Goal: Task Accomplishment & Management: Use online tool/utility

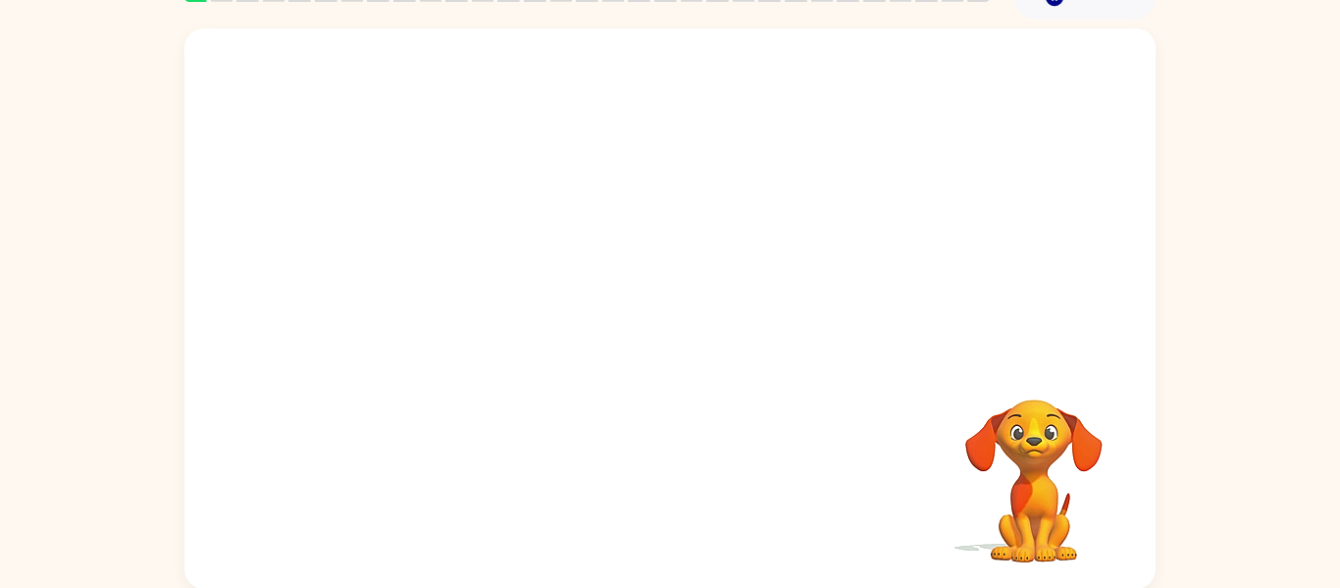
scroll to position [102, 0]
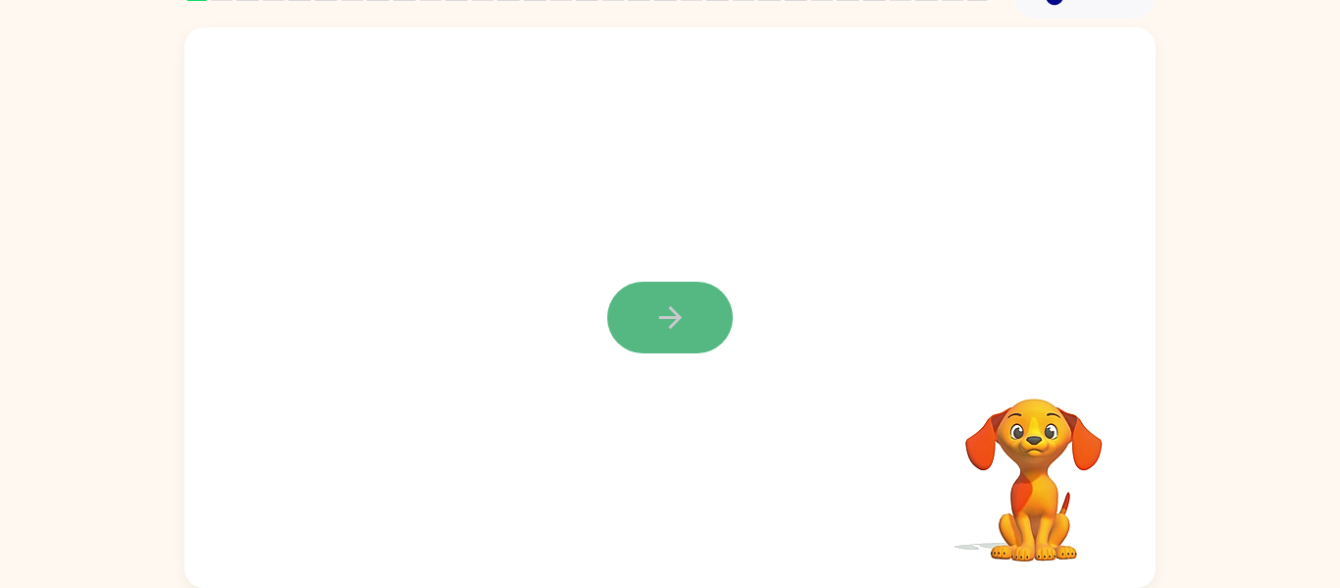
click at [709, 334] on button "button" at bounding box center [670, 318] width 126 height 72
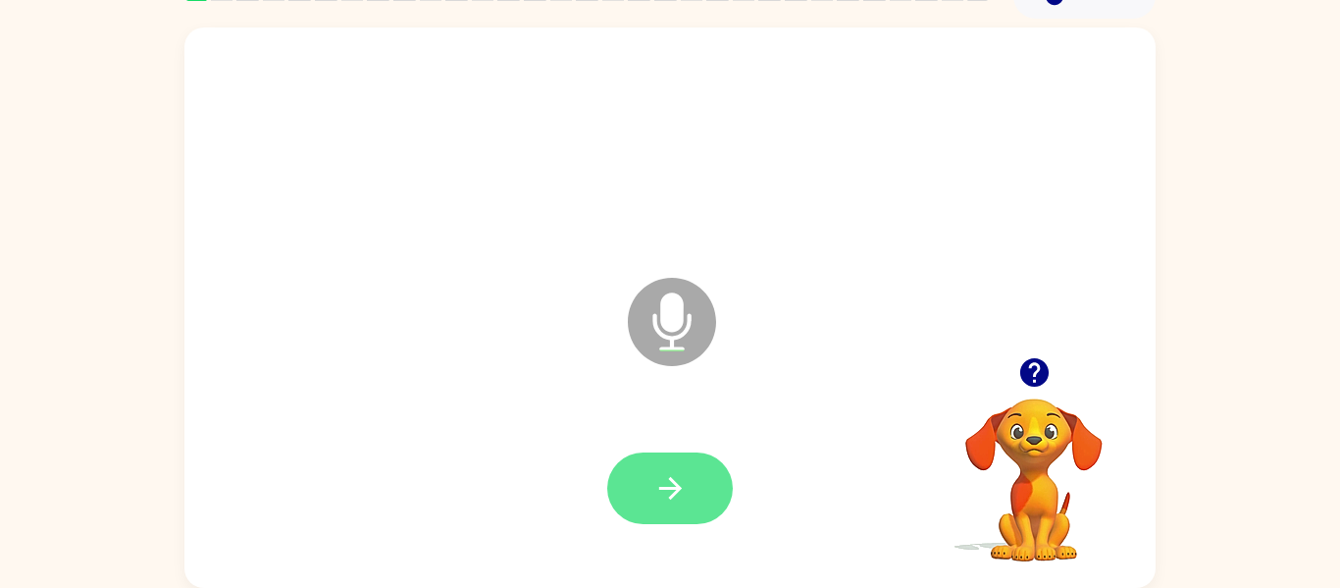
click at [663, 459] on button "button" at bounding box center [670, 488] width 126 height 72
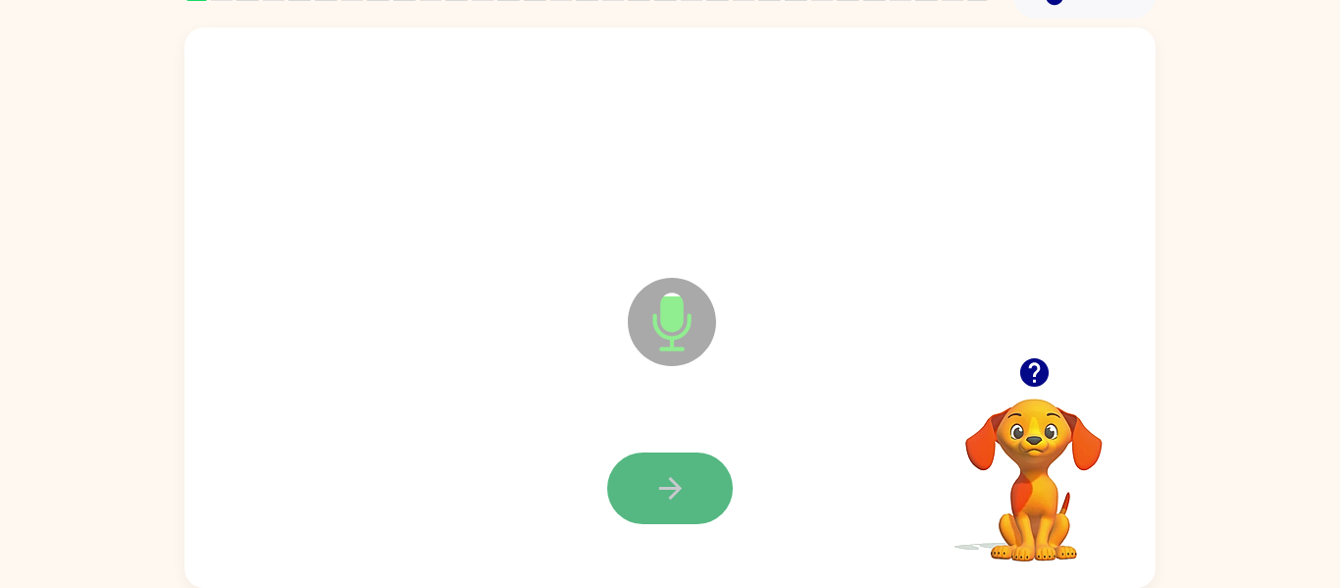
click at [679, 487] on icon "button" at bounding box center [669, 488] width 23 height 23
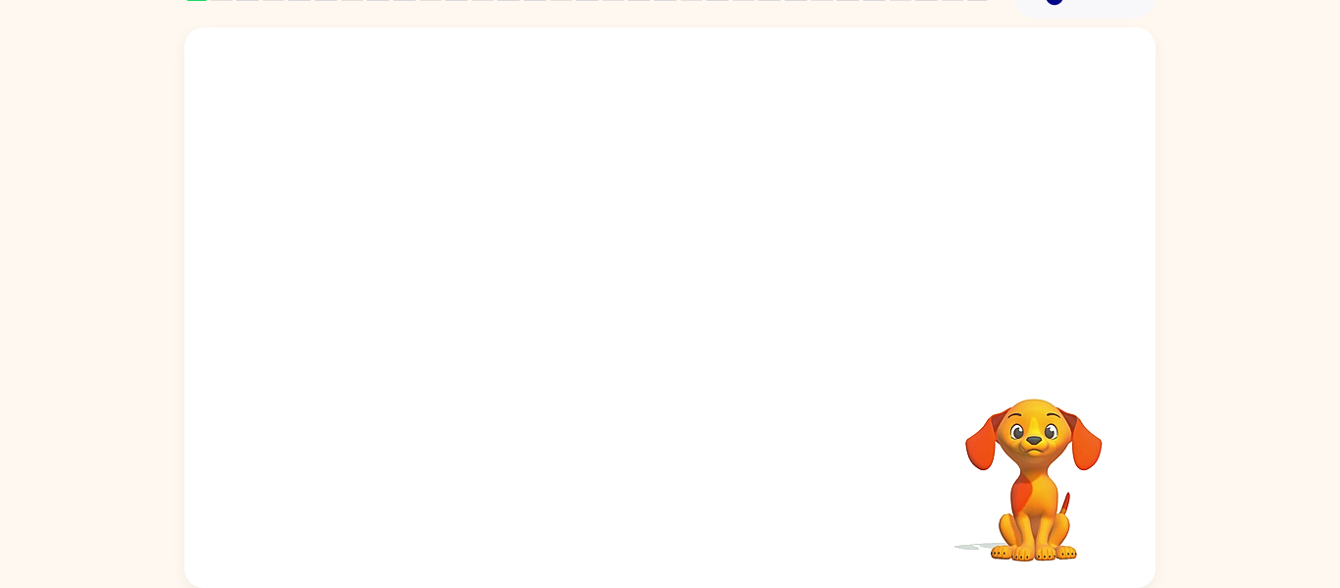
click at [1034, 456] on video "Your browser must support playing .mp4 files to use Literably. Please try using…" at bounding box center [1034, 466] width 196 height 196
click at [1033, 452] on video "Your browser must support playing .mp4 files to use Literably. Please try using…" at bounding box center [1034, 466] width 196 height 196
click at [1035, 457] on video "Your browser must support playing .mp4 files to use Literably. Please try using…" at bounding box center [1034, 466] width 196 height 196
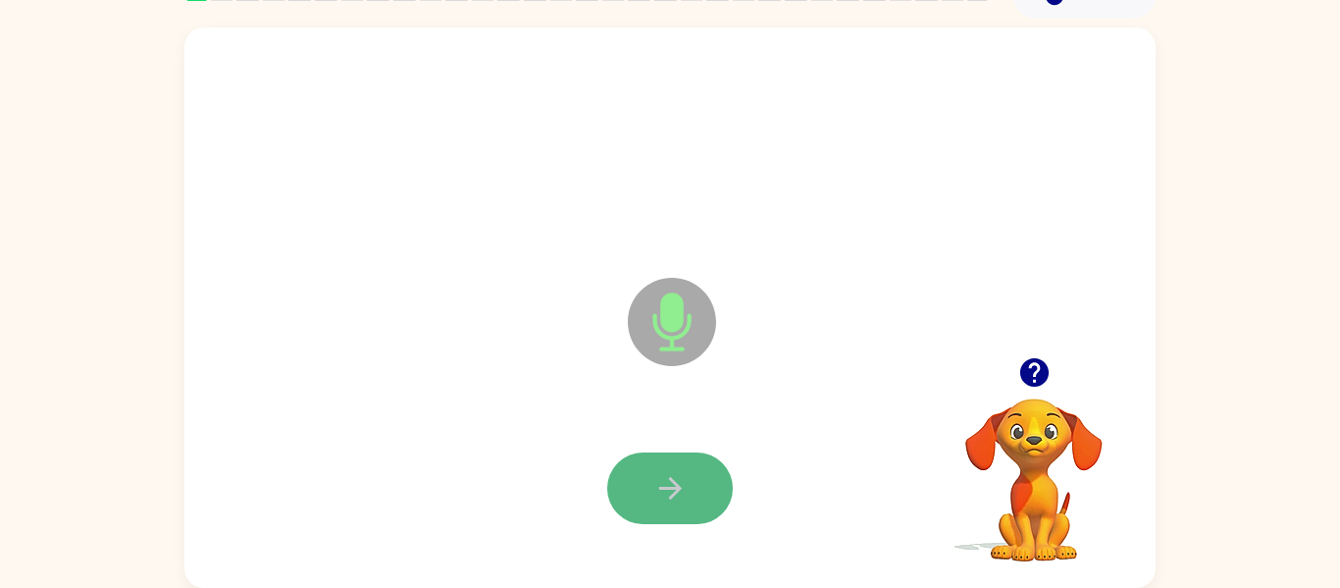
click at [698, 488] on button "button" at bounding box center [670, 488] width 126 height 72
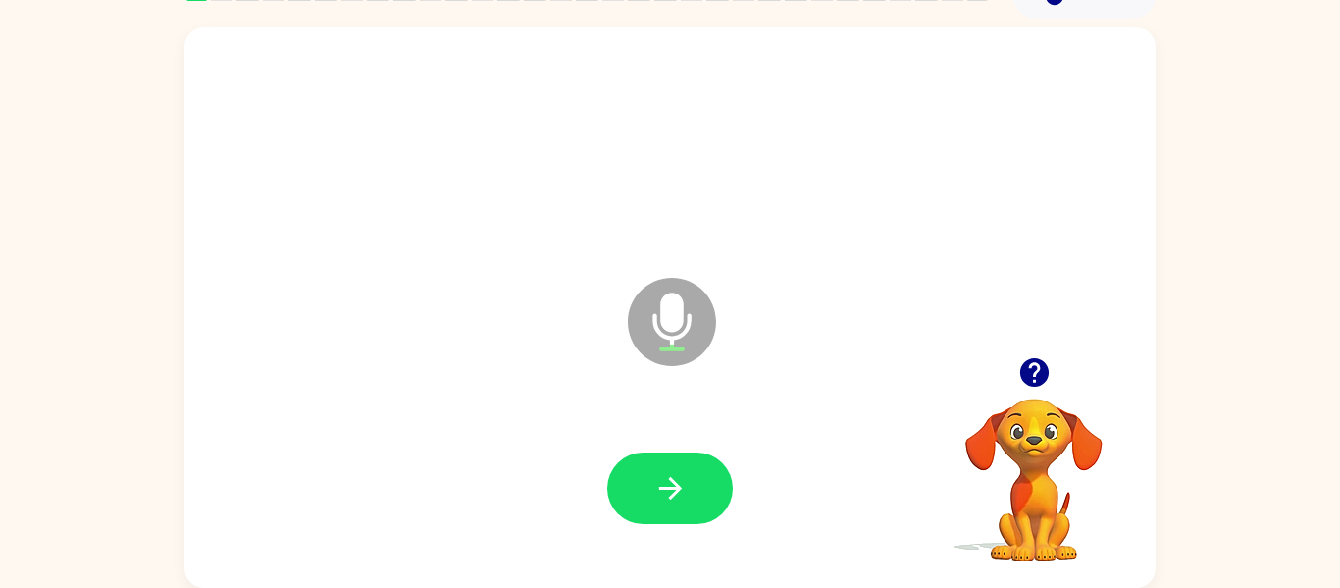
click at [677, 445] on div at bounding box center [670, 488] width 932 height 161
click at [681, 467] on button "button" at bounding box center [670, 488] width 126 height 72
click at [688, 479] on button "button" at bounding box center [670, 488] width 126 height 72
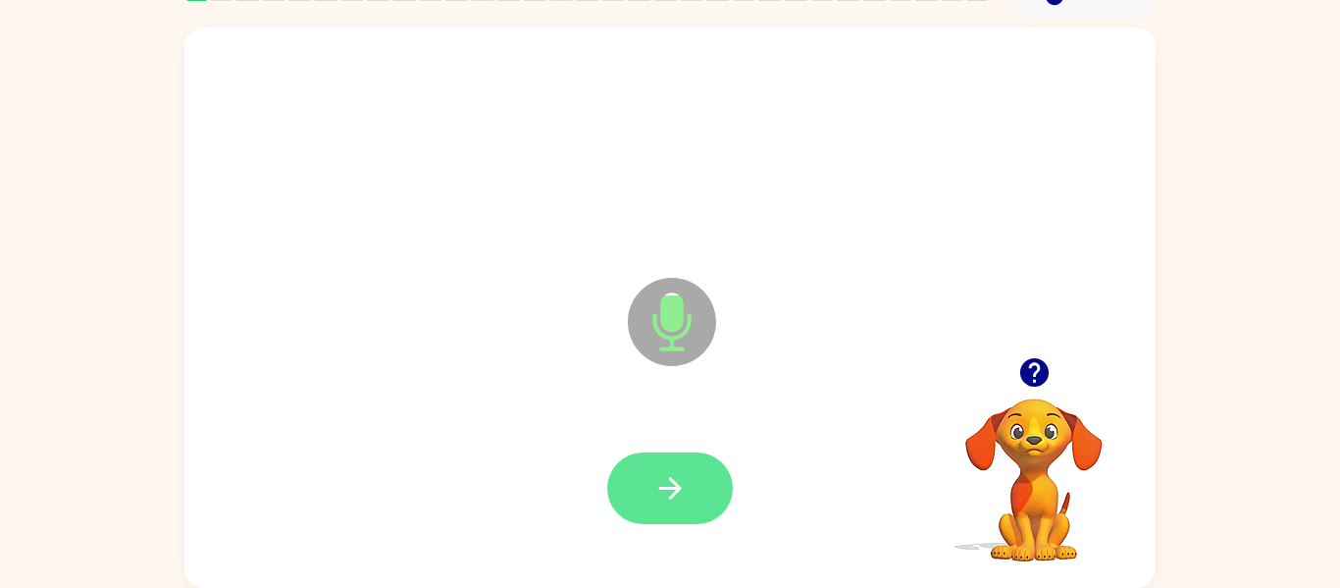
click at [689, 486] on button "button" at bounding box center [670, 488] width 126 height 72
click at [689, 484] on button "button" at bounding box center [670, 488] width 126 height 72
click at [659, 475] on icon "button" at bounding box center [670, 488] width 34 height 34
click at [703, 472] on button "button" at bounding box center [670, 488] width 126 height 72
click at [625, 511] on button "button" at bounding box center [670, 488] width 126 height 72
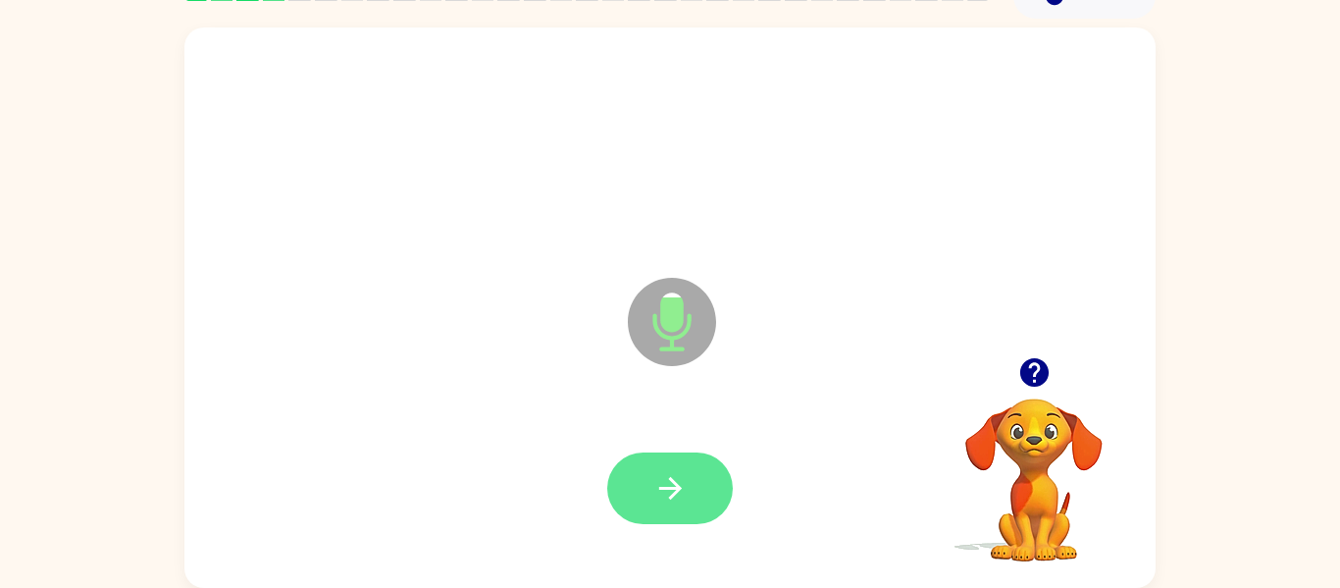
click at [668, 471] on icon "button" at bounding box center [670, 488] width 34 height 34
click at [653, 476] on icon "button" at bounding box center [670, 488] width 34 height 34
click at [682, 478] on icon "button" at bounding box center [670, 488] width 34 height 34
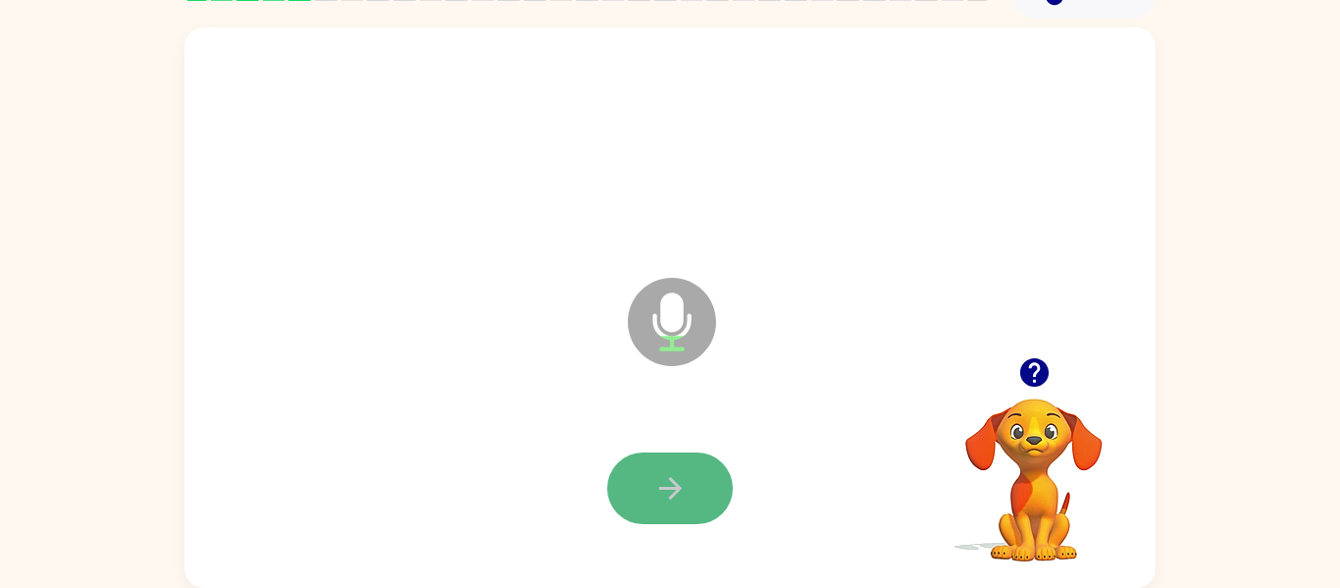
click at [649, 478] on button "button" at bounding box center [670, 488] width 126 height 72
click at [666, 454] on button "button" at bounding box center [670, 488] width 126 height 72
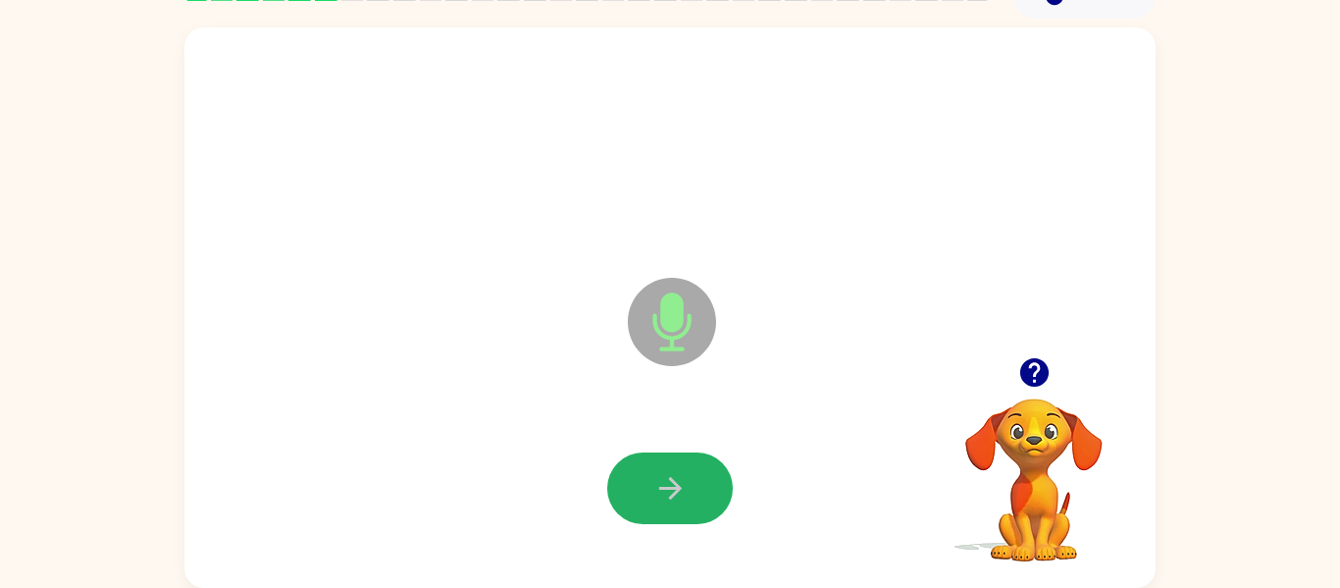
click at [683, 476] on icon "button" at bounding box center [670, 488] width 34 height 34
click at [640, 491] on button "button" at bounding box center [670, 488] width 126 height 72
click at [710, 521] on div at bounding box center [670, 488] width 126 height 72
click at [701, 506] on button "button" at bounding box center [670, 488] width 126 height 72
click at [666, 486] on icon "button" at bounding box center [669, 488] width 23 height 23
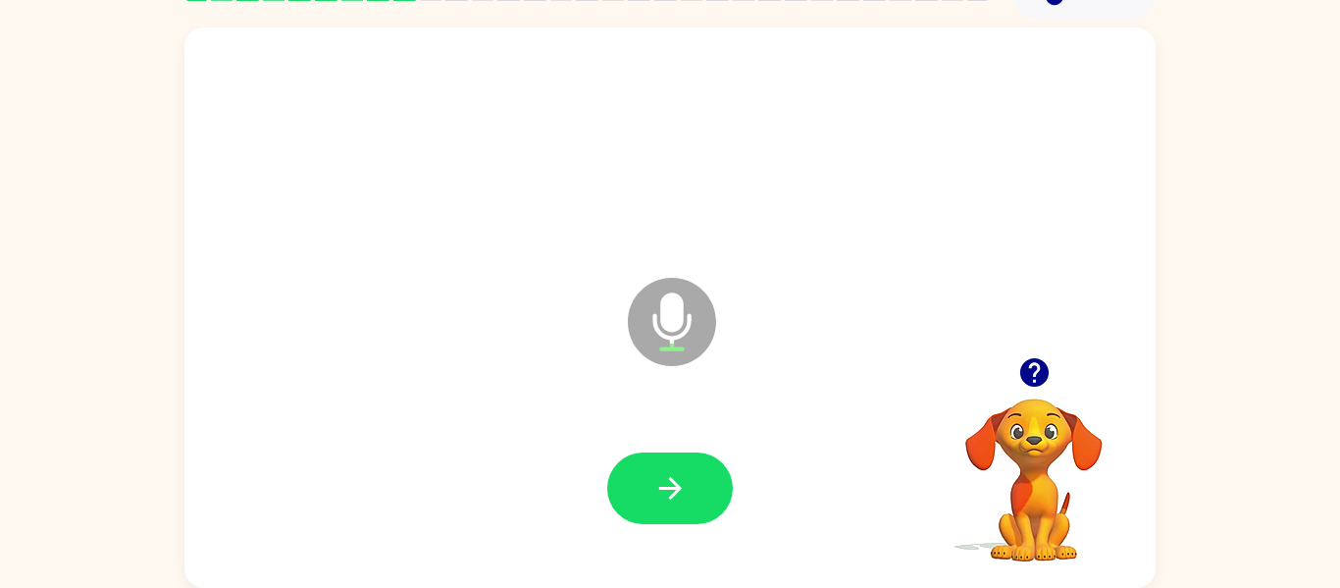
click at [689, 518] on button "button" at bounding box center [670, 488] width 126 height 72
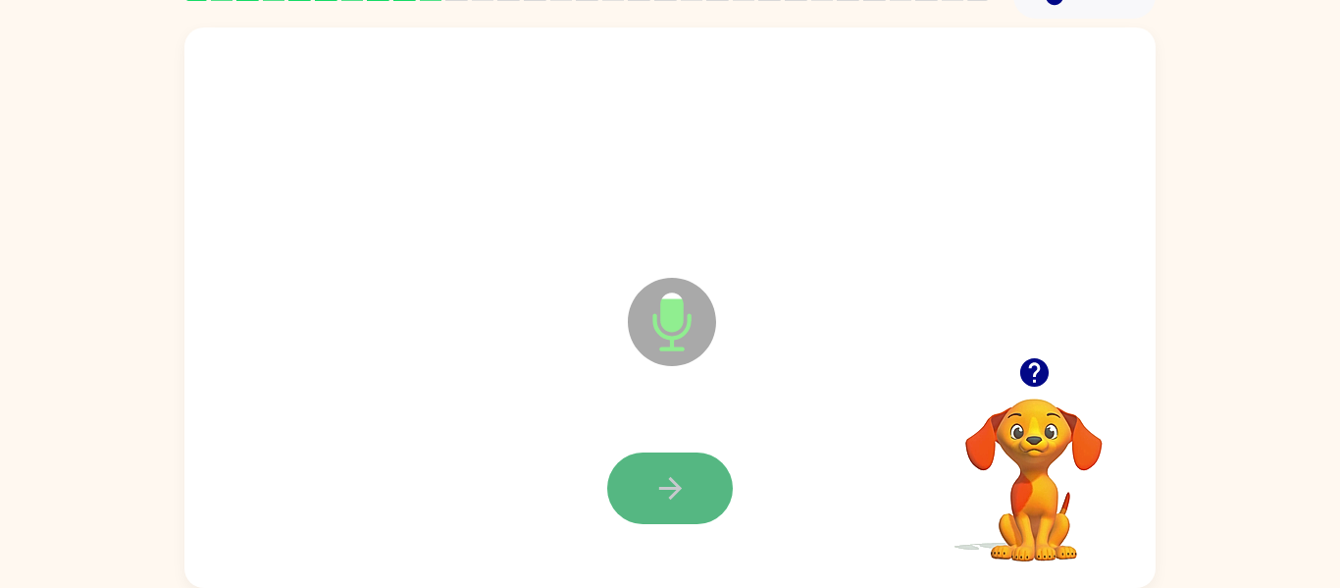
click at [656, 499] on icon "button" at bounding box center [670, 488] width 34 height 34
click at [674, 480] on icon "button" at bounding box center [670, 488] width 34 height 34
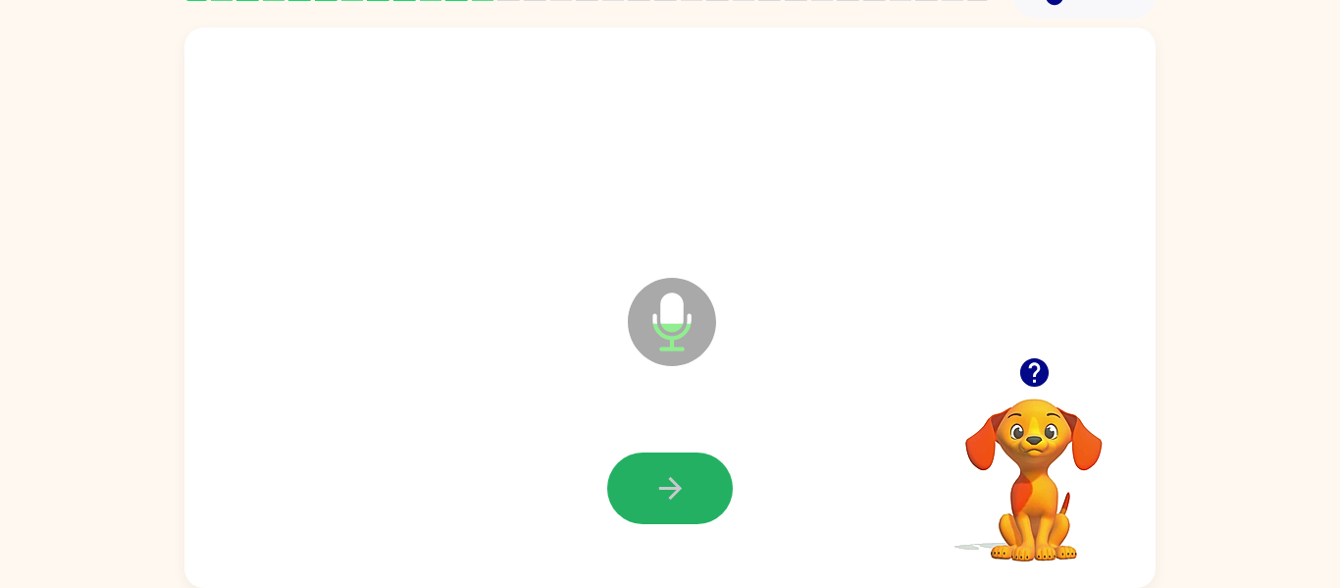
click at [674, 480] on icon "button" at bounding box center [670, 488] width 34 height 34
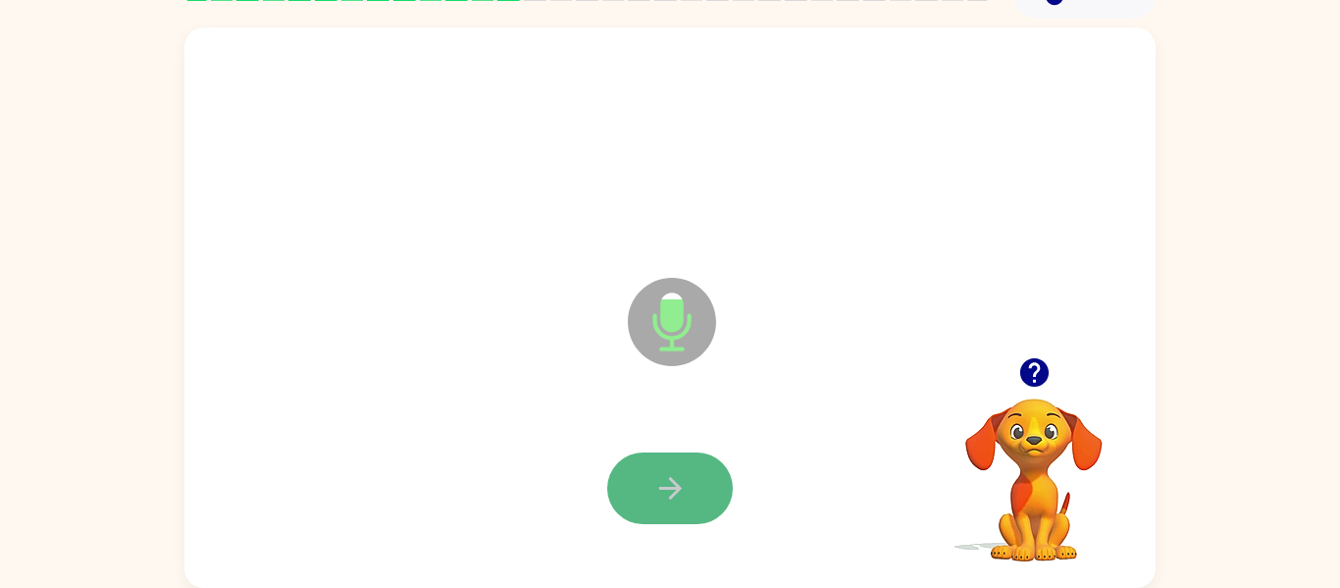
click at [678, 505] on button "button" at bounding box center [670, 488] width 126 height 72
click at [691, 504] on button "button" at bounding box center [670, 488] width 126 height 72
click at [691, 471] on button "button" at bounding box center [670, 488] width 126 height 72
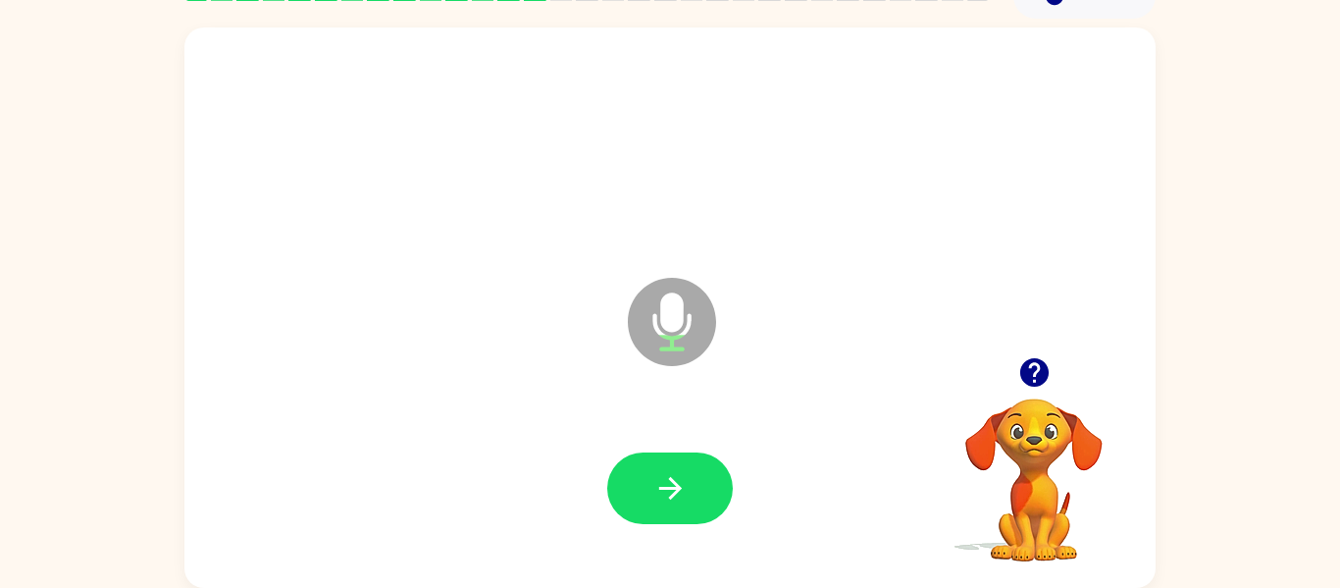
click at [1032, 372] on icon "button" at bounding box center [1033, 372] width 28 height 28
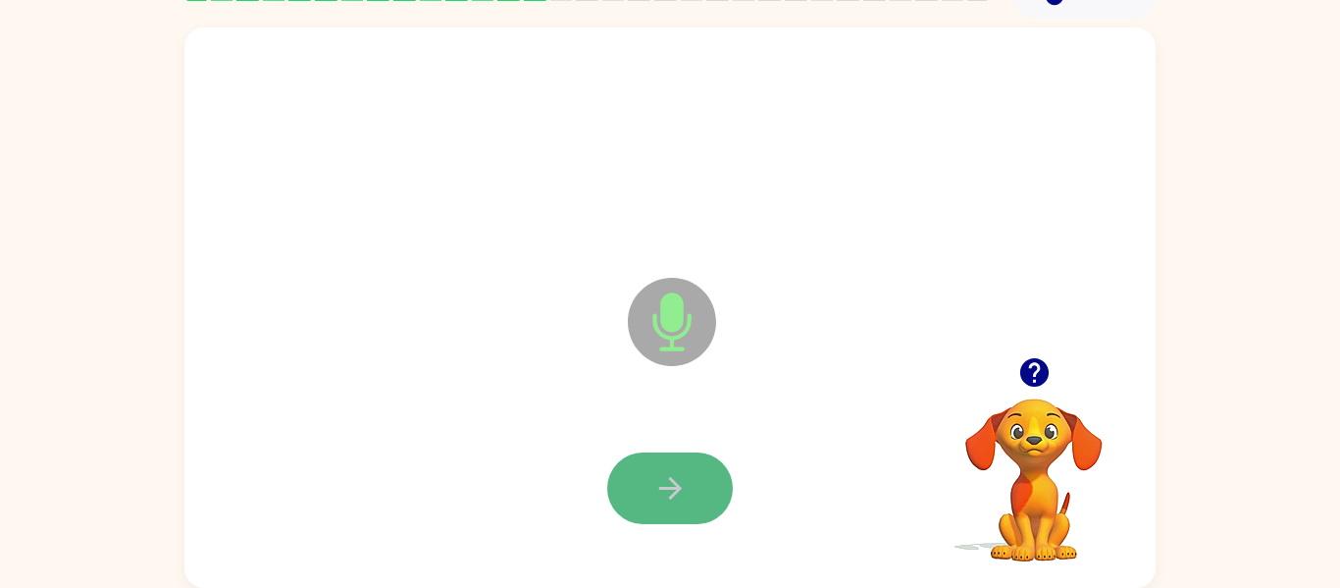
click at [688, 501] on button "button" at bounding box center [670, 488] width 126 height 72
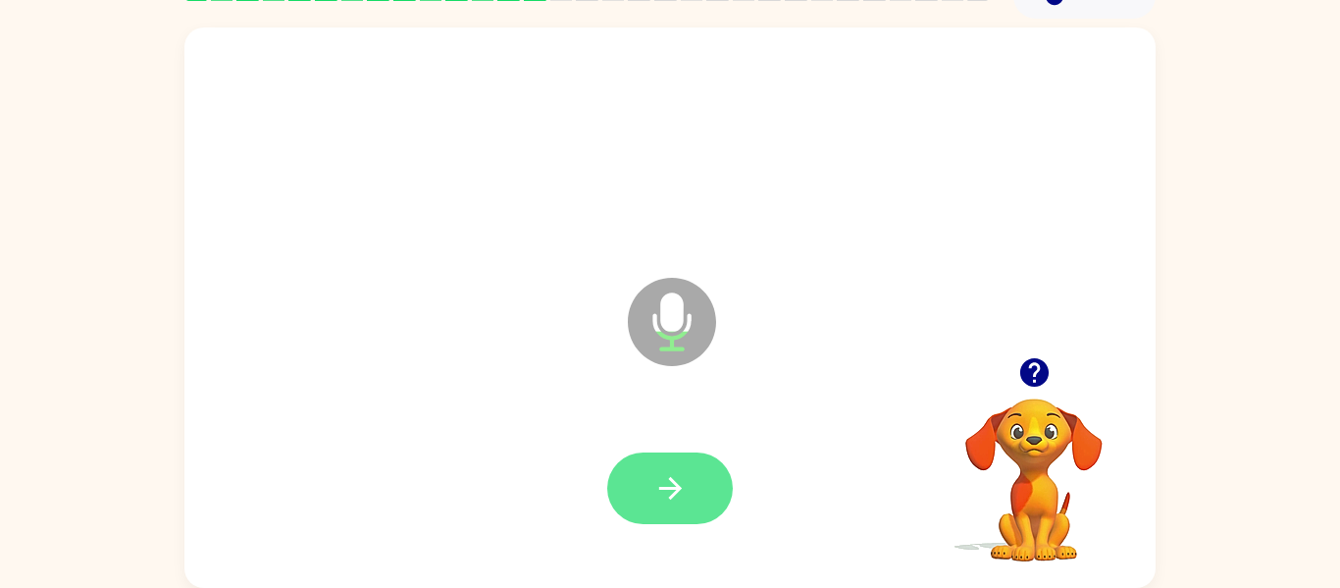
click at [669, 467] on button "button" at bounding box center [670, 488] width 126 height 72
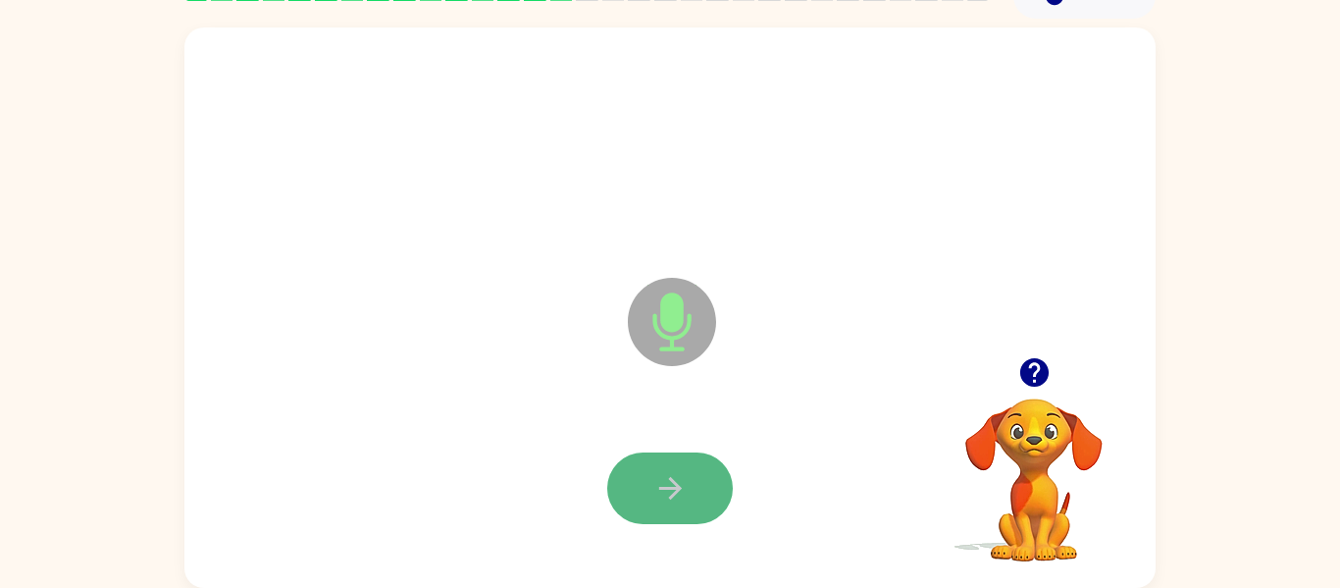
click at [713, 479] on button "button" at bounding box center [670, 488] width 126 height 72
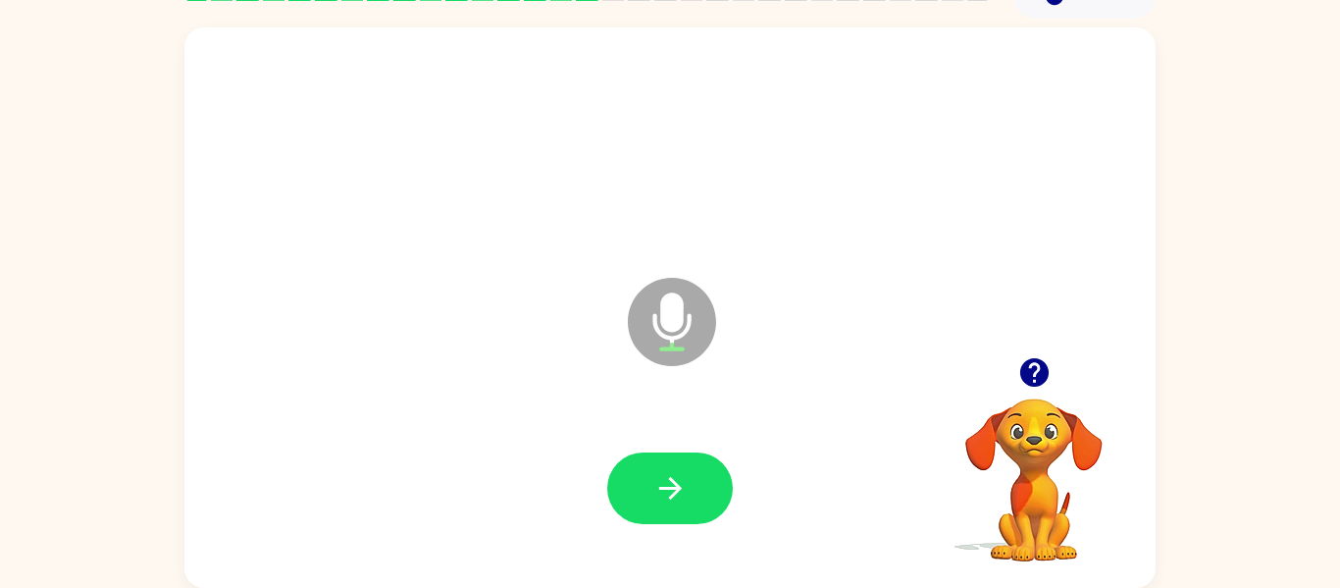
click at [713, 479] on button "button" at bounding box center [670, 488] width 126 height 72
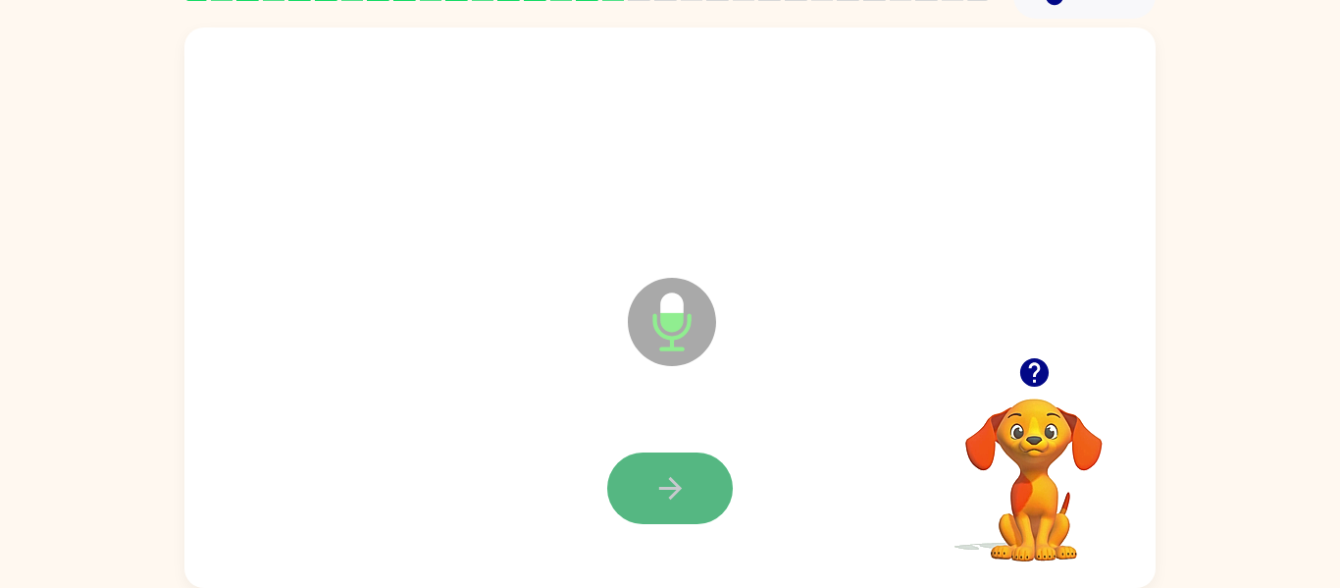
click at [677, 481] on icon "button" at bounding box center [670, 488] width 34 height 34
click at [676, 481] on icon "button" at bounding box center [670, 488] width 34 height 34
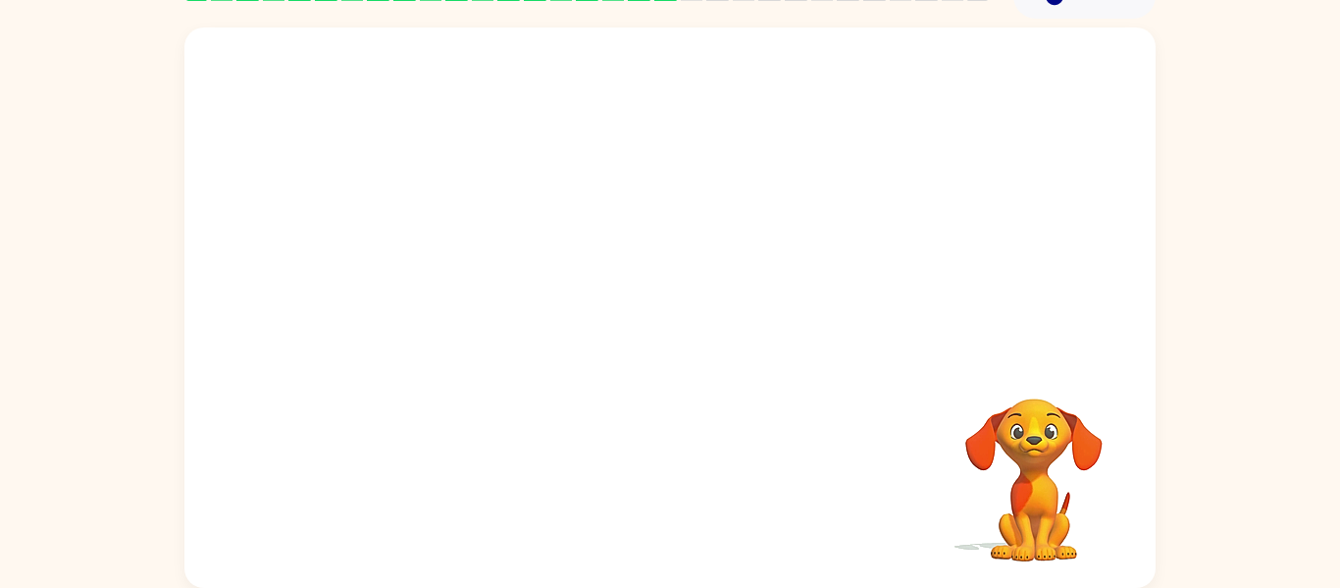
scroll to position [63, 0]
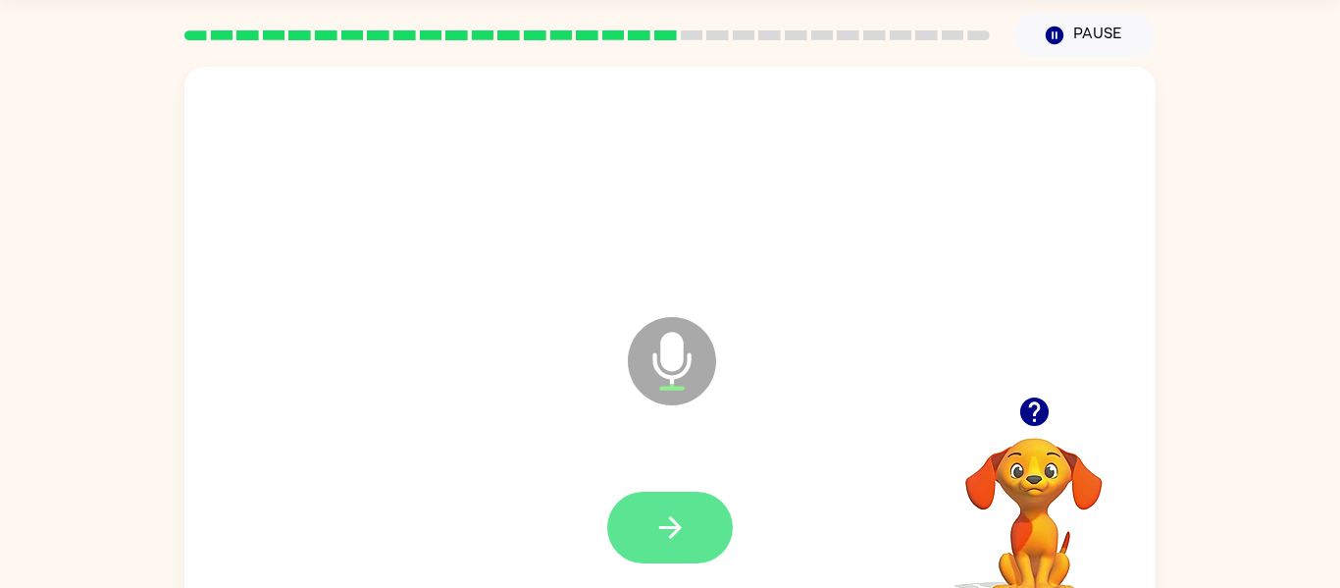
click at [653, 534] on icon "button" at bounding box center [670, 527] width 34 height 34
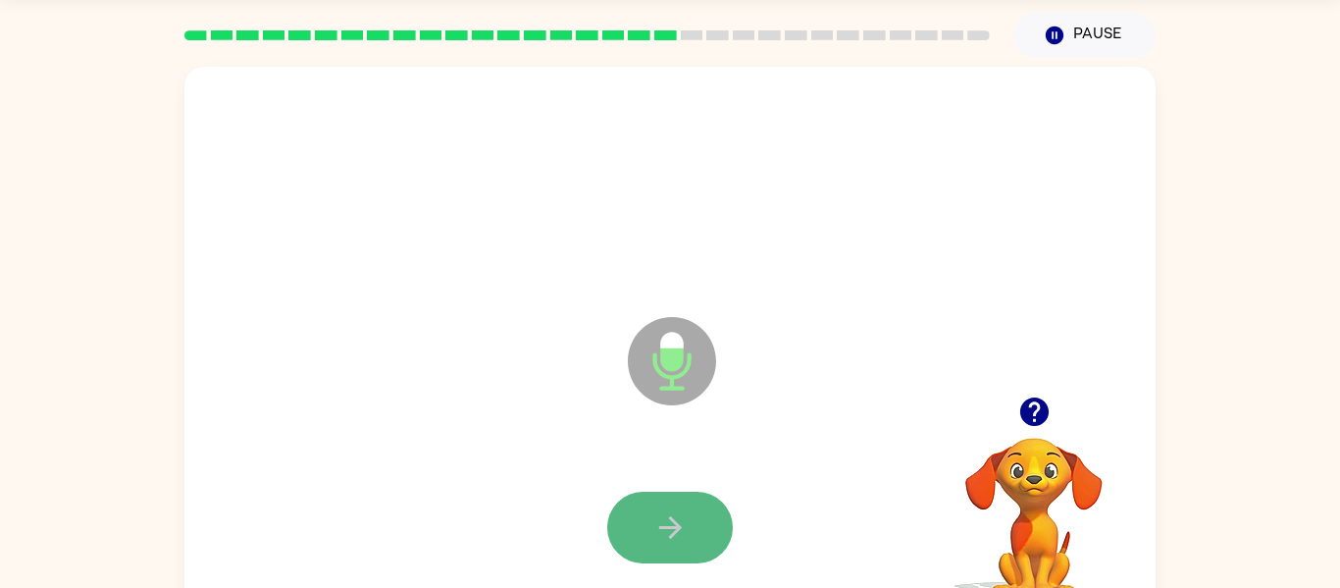
click at [706, 543] on button "button" at bounding box center [670, 527] width 126 height 72
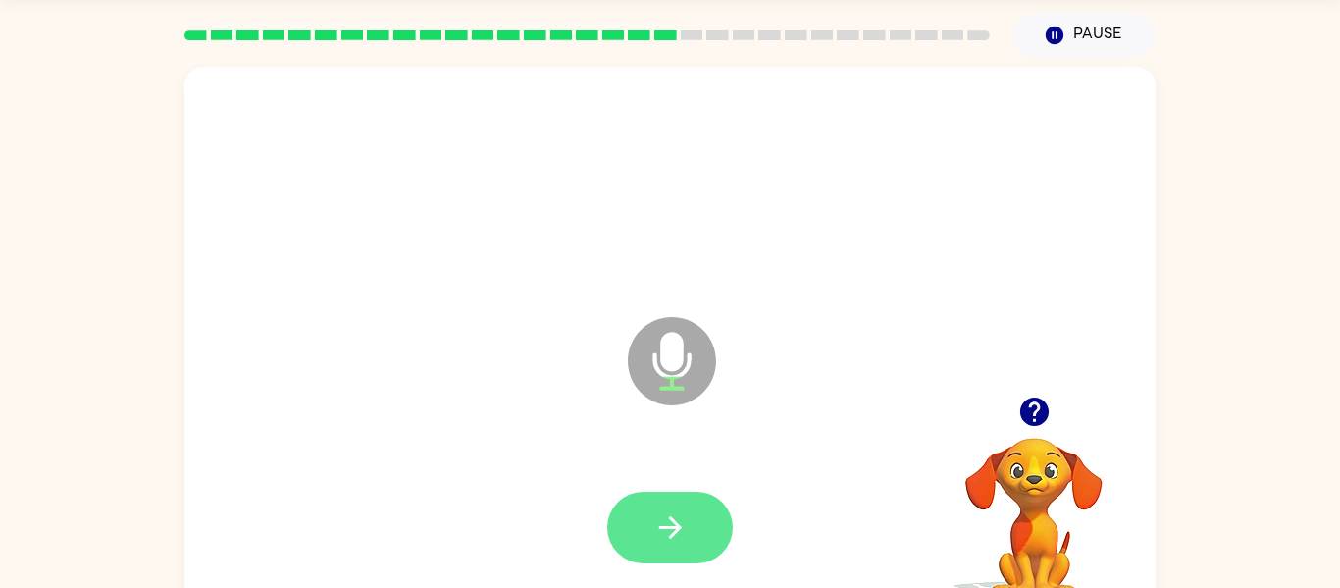
click at [686, 512] on icon "button" at bounding box center [670, 527] width 34 height 34
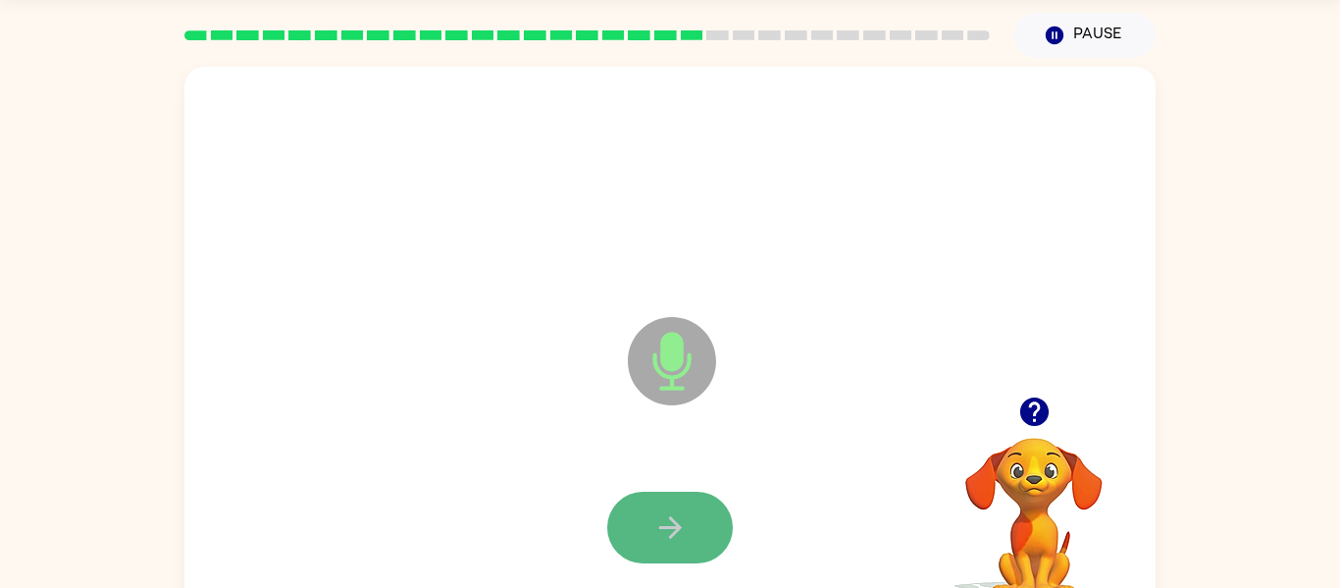
click at [695, 555] on button "button" at bounding box center [670, 527] width 126 height 72
click at [634, 550] on button "button" at bounding box center [670, 527] width 126 height 72
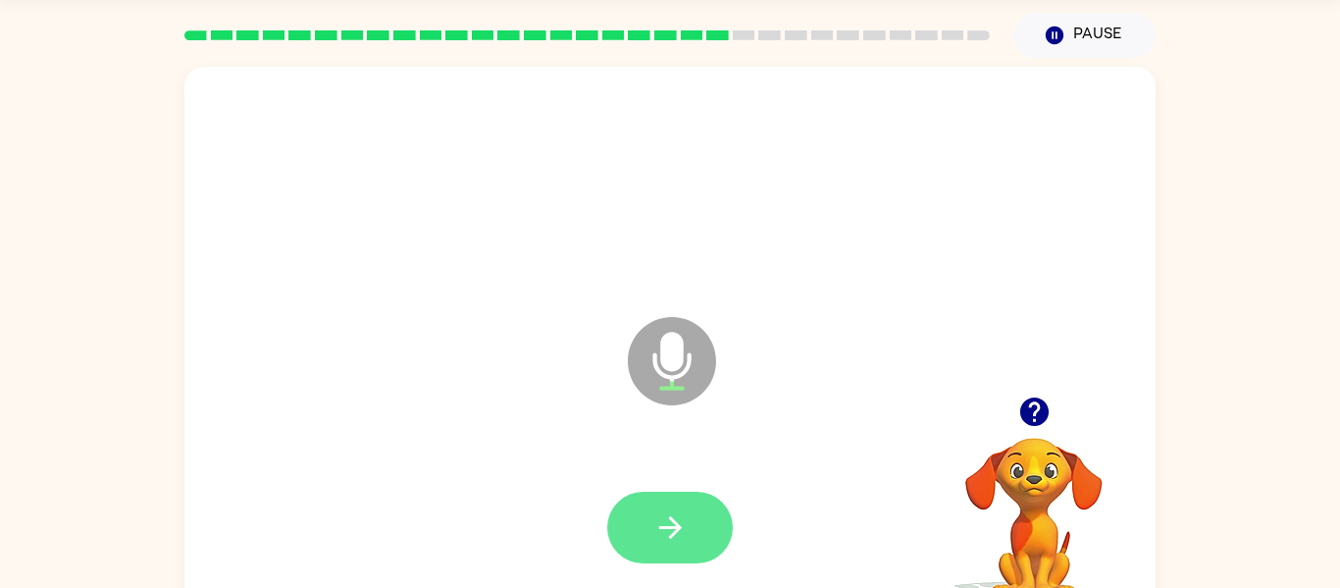
click at [692, 550] on button "button" at bounding box center [670, 527] width 126 height 72
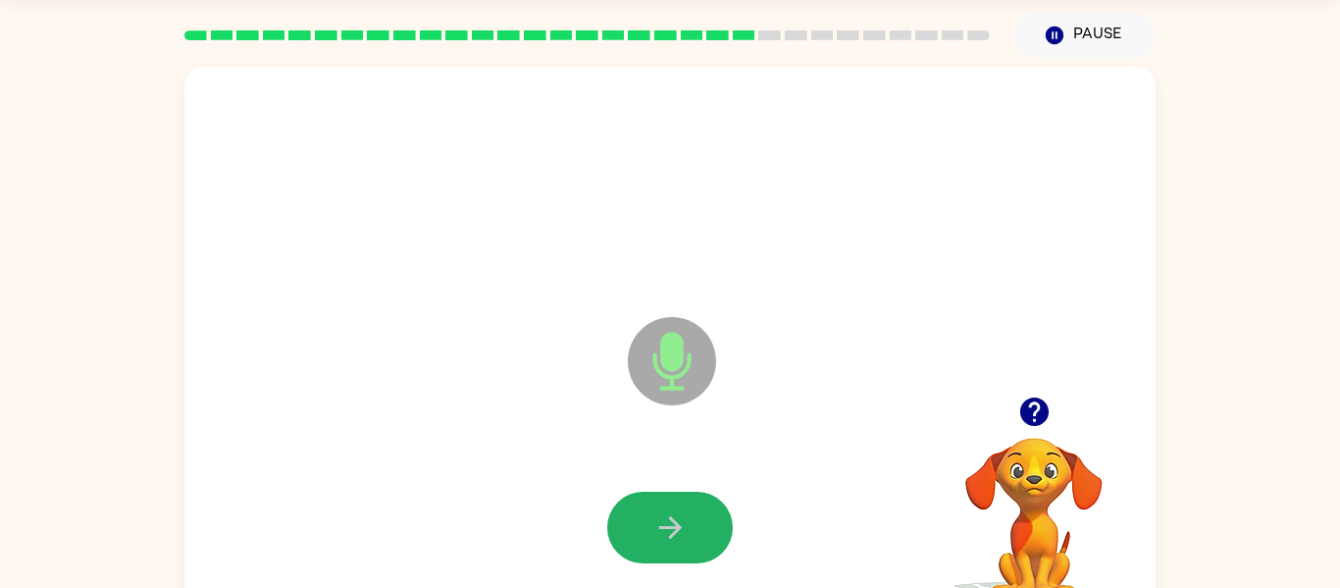
click at [692, 550] on button "button" at bounding box center [670, 527] width 126 height 72
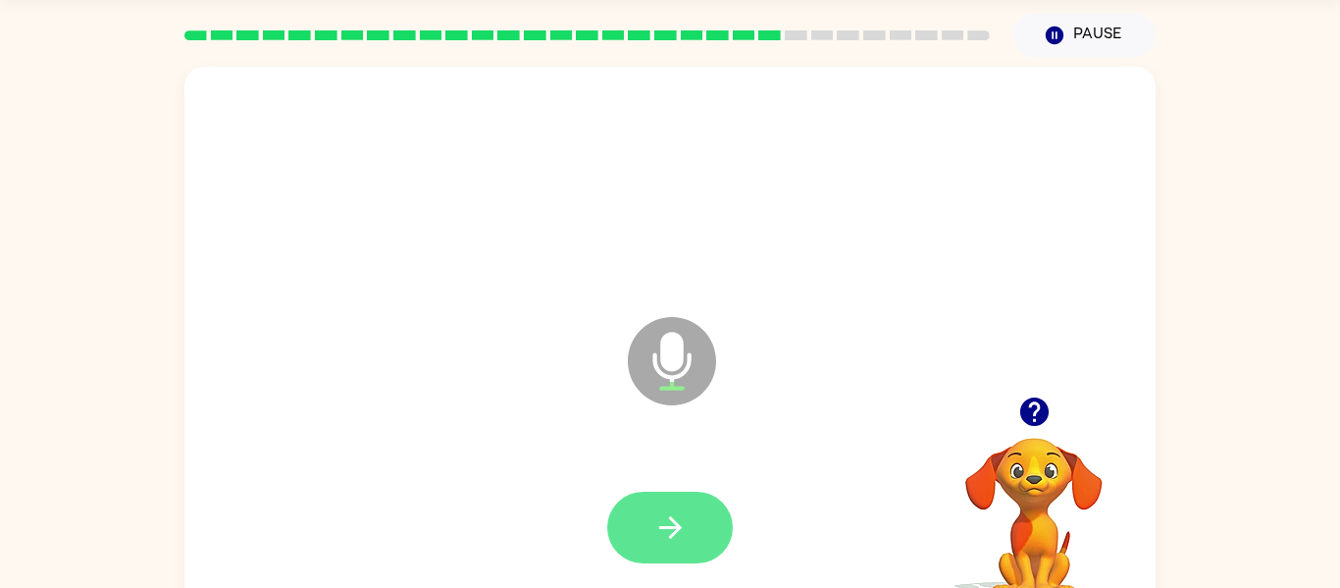
click at [676, 503] on button "button" at bounding box center [670, 527] width 126 height 72
click at [647, 536] on button "button" at bounding box center [670, 527] width 126 height 72
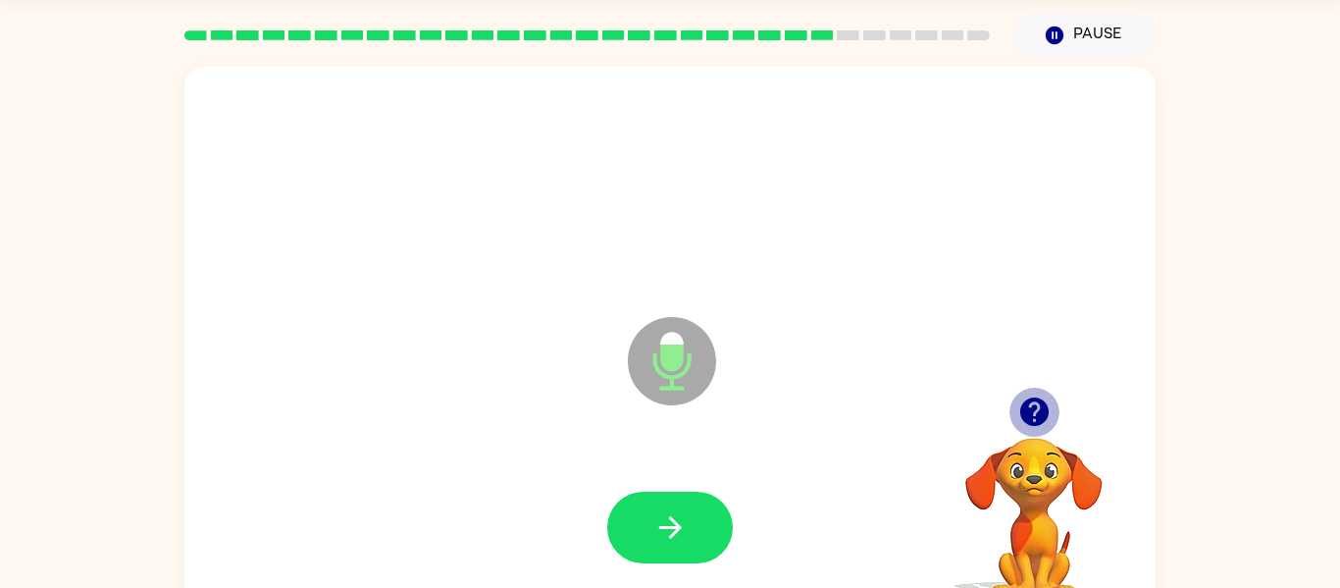
click at [1039, 409] on icon "button" at bounding box center [1033, 411] width 28 height 28
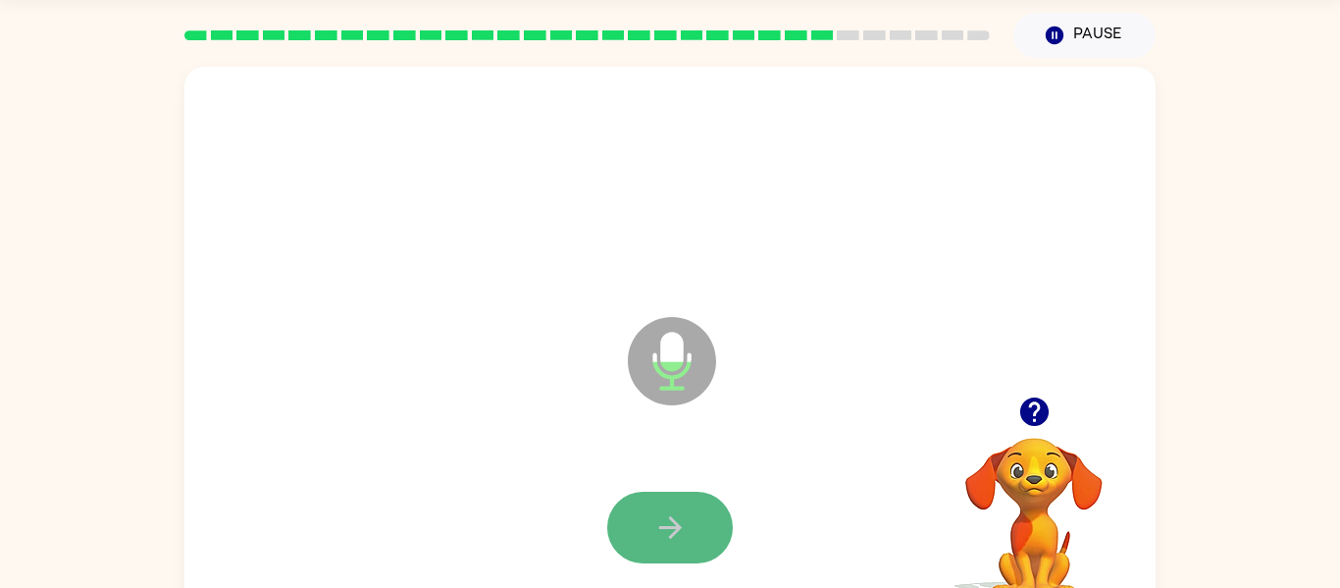
click at [678, 533] on icon "button" at bounding box center [670, 527] width 34 height 34
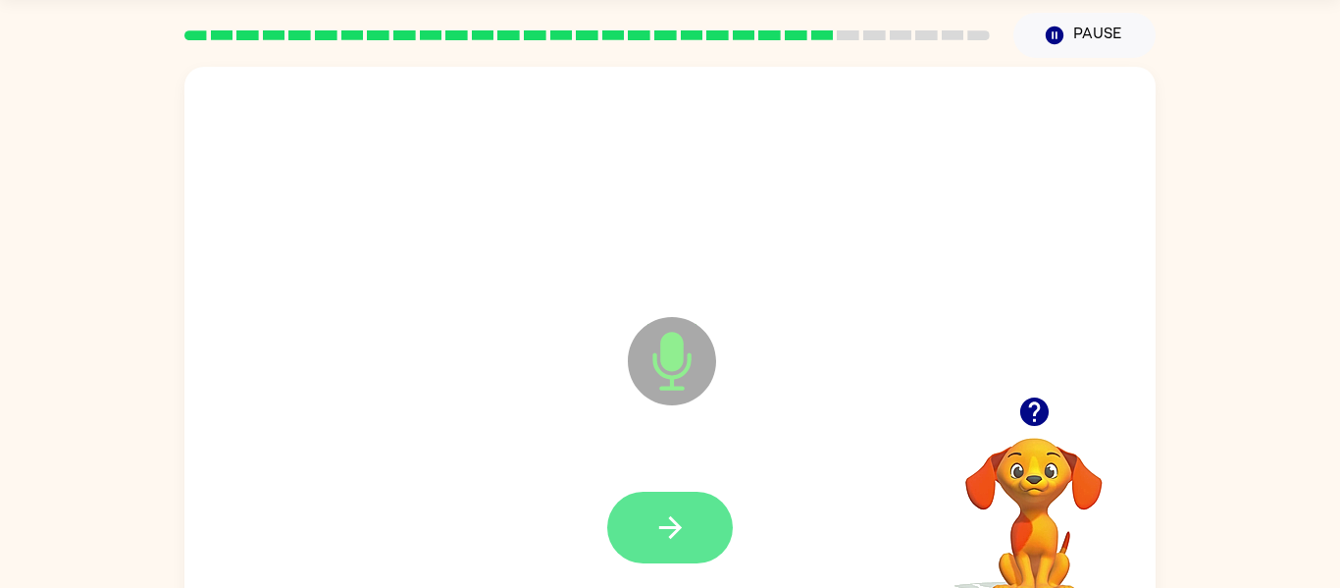
click at [665, 532] on icon "button" at bounding box center [670, 527] width 34 height 34
click at [623, 523] on button "button" at bounding box center [670, 527] width 126 height 72
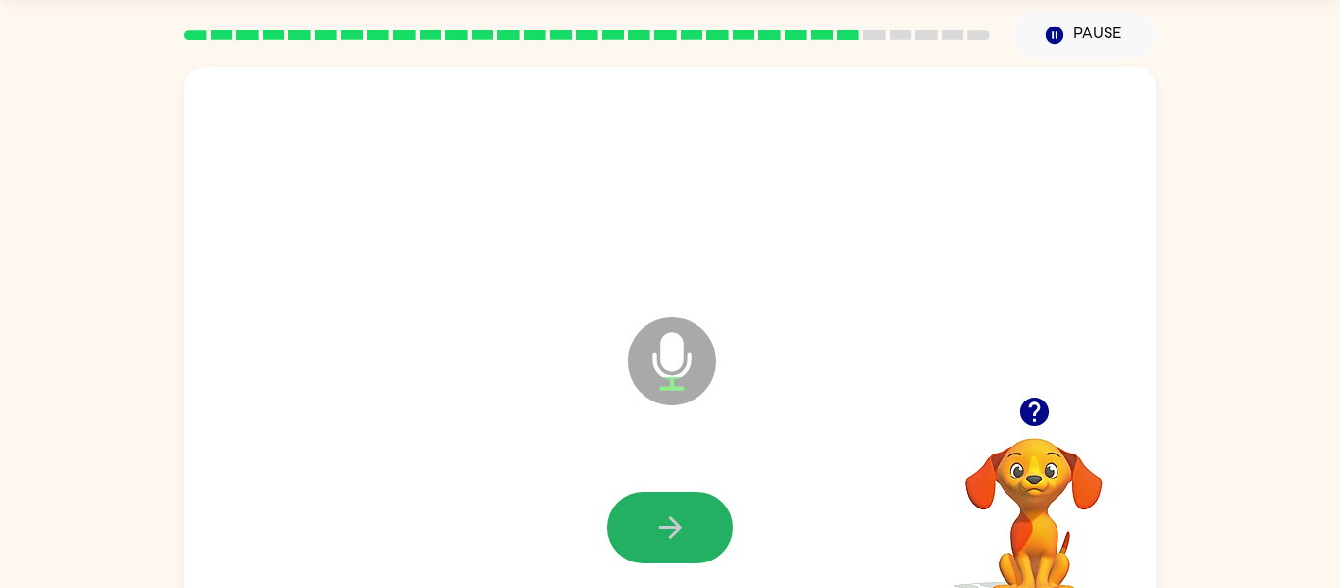
click at [666, 523] on icon "button" at bounding box center [670, 527] width 34 height 34
click at [631, 501] on button "button" at bounding box center [670, 527] width 126 height 72
click at [633, 513] on button "button" at bounding box center [670, 527] width 126 height 72
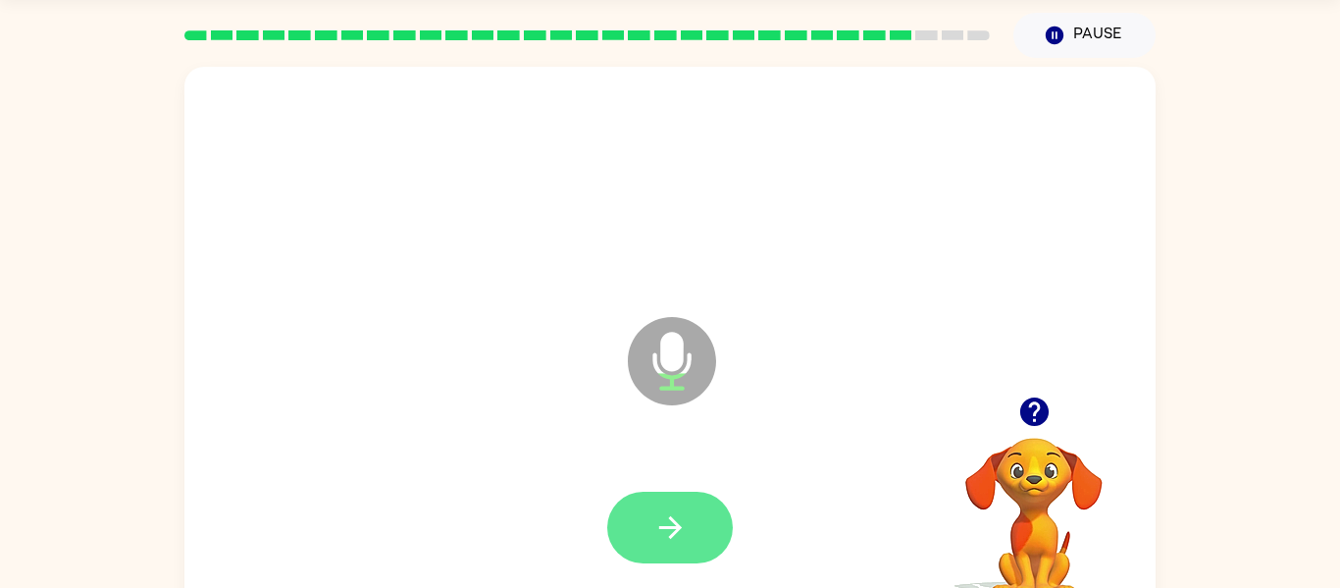
click at [633, 514] on button "button" at bounding box center [670, 527] width 126 height 72
click at [1039, 425] on icon "button" at bounding box center [1034, 411] width 34 height 34
click at [646, 541] on button "button" at bounding box center [670, 527] width 126 height 72
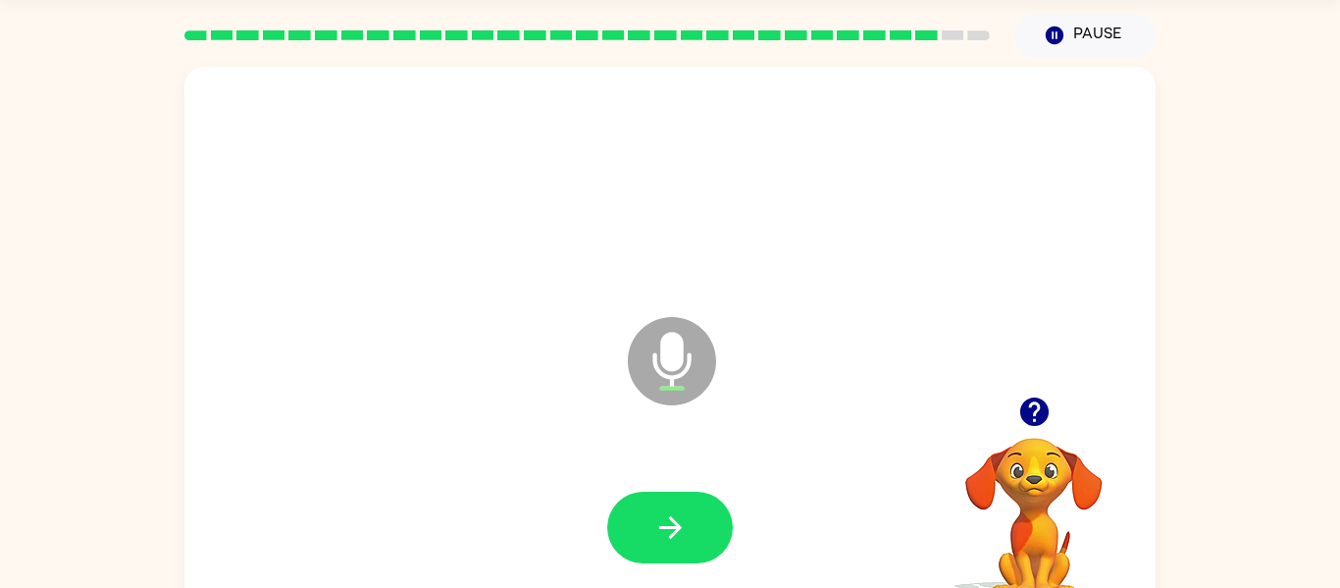
click at [794, 288] on div "Microphone The Microphone is here when it is your turn to talk" at bounding box center [623, 312] width 838 height 71
click at [672, 527] on icon "button" at bounding box center [669, 527] width 23 height 23
click at [674, 530] on icon "button" at bounding box center [669, 527] width 23 height 23
click at [682, 529] on icon "button" at bounding box center [670, 527] width 34 height 34
